Goal: Check status

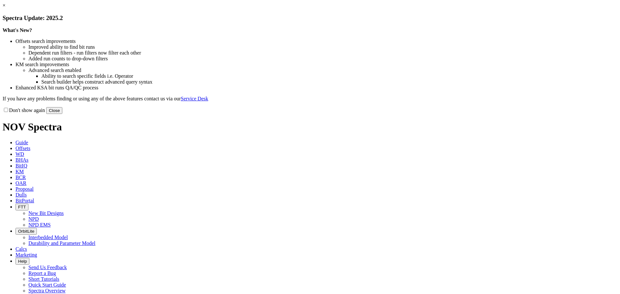
click at [62, 114] on button "Close" at bounding box center [54, 110] width 16 height 7
select select "Other"
click at [62, 114] on button "Close" at bounding box center [54, 110] width 16 height 7
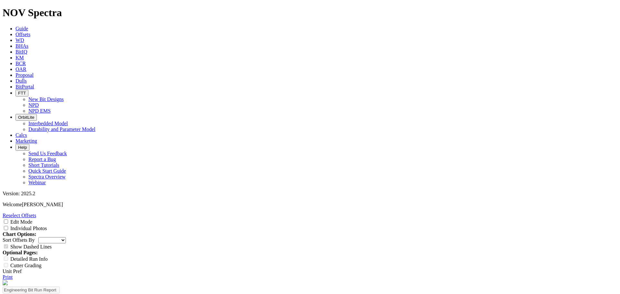
scroll to position [61, 0]
